Goal: Find specific page/section

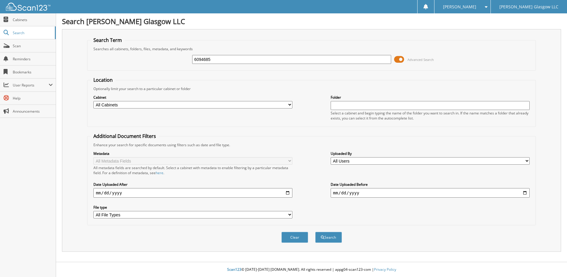
type input "6094685"
click at [315, 231] on button "Search" at bounding box center [328, 236] width 27 height 11
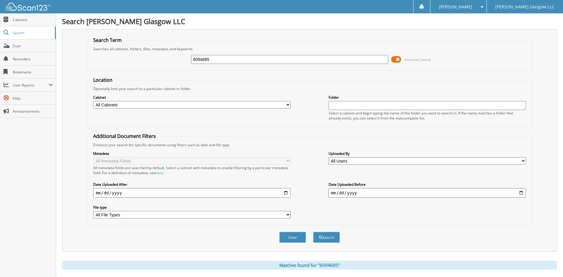
click at [400, 58] on span at bounding box center [396, 59] width 10 height 9
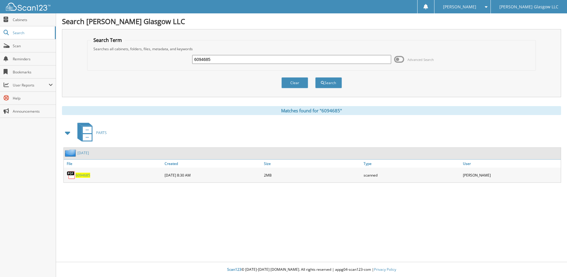
click at [80, 176] on span "6094685" at bounding box center [83, 174] width 15 height 5
click at [332, 82] on button "Search" at bounding box center [328, 82] width 27 height 11
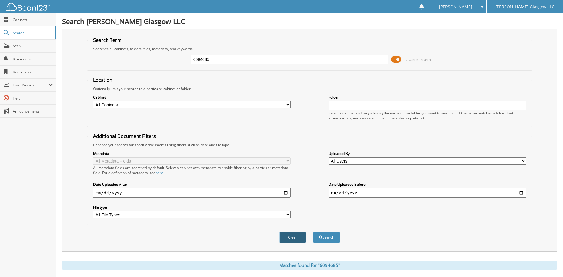
click at [297, 241] on button "Clear" at bounding box center [292, 236] width 27 height 11
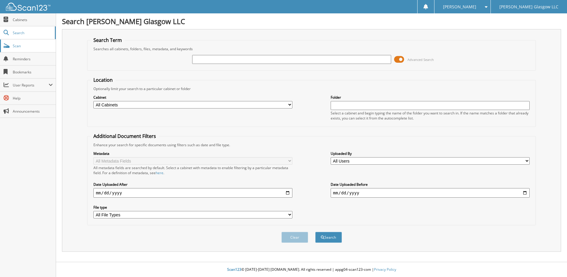
click at [32, 43] on span "Scan" at bounding box center [33, 45] width 40 height 5
